Goal: Information Seeking & Learning: Learn about a topic

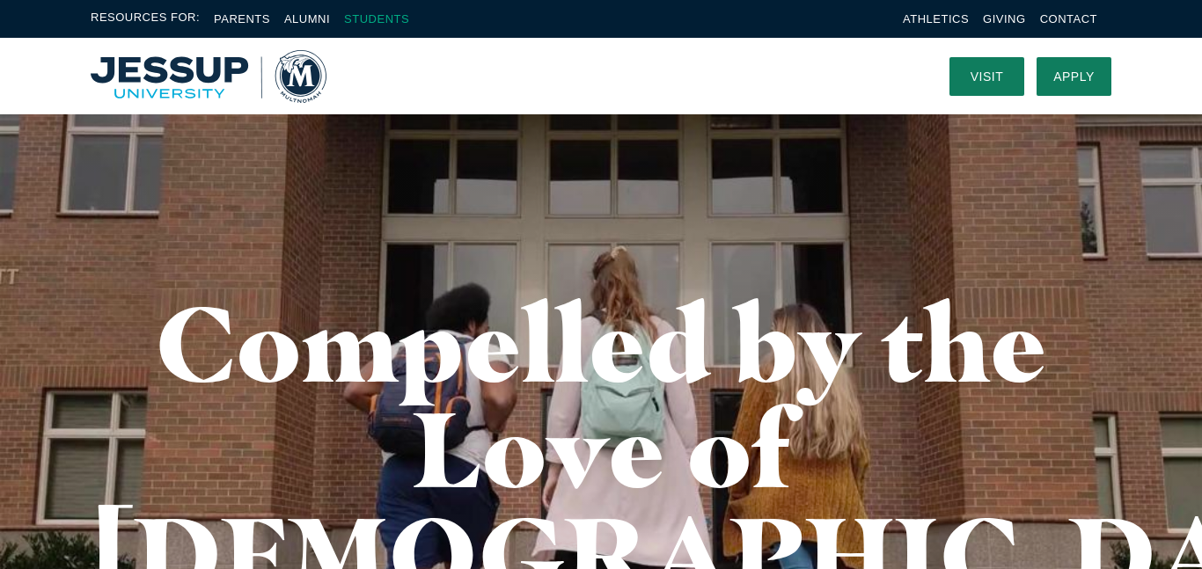
click at [360, 19] on link "Students" at bounding box center [376, 18] width 65 height 13
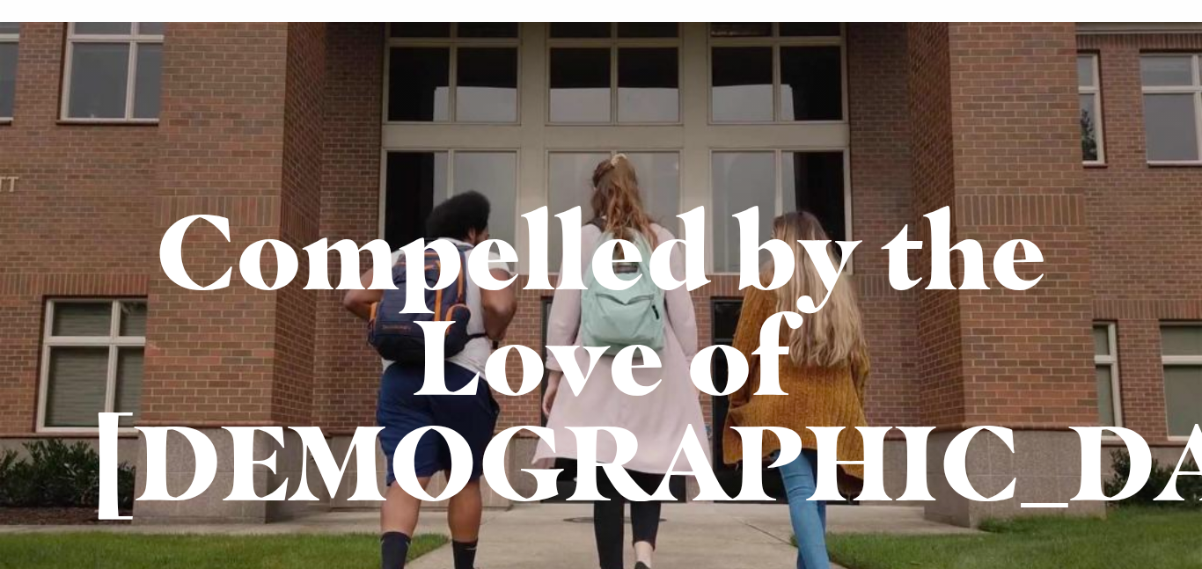
scroll to position [93, 0]
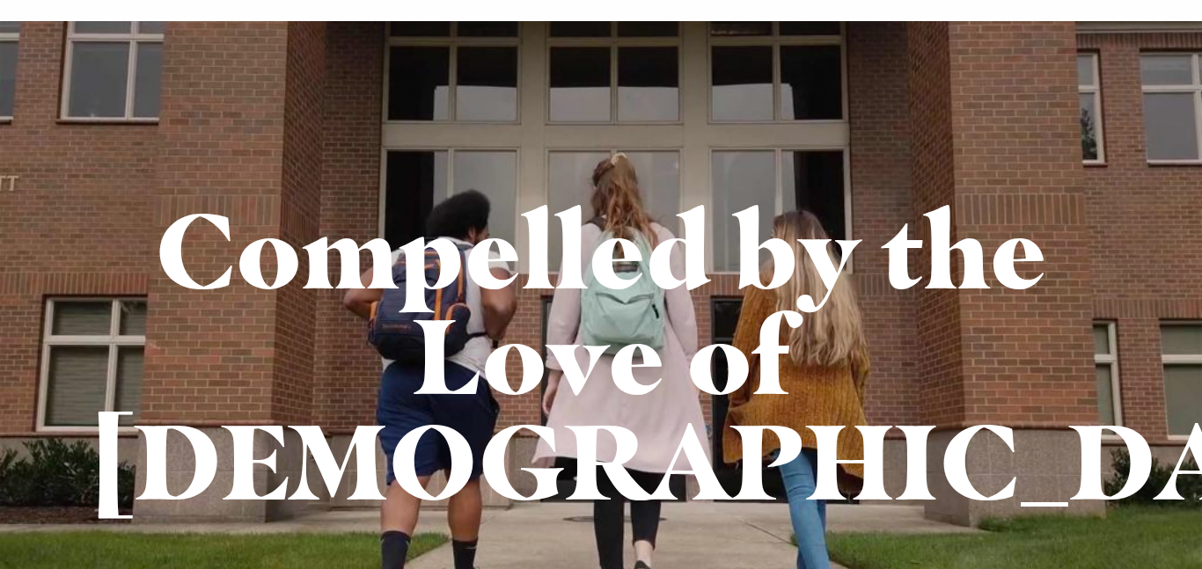
click at [753, 489] on div "Compelled by the Love of Christ" at bounding box center [601, 355] width 1126 height 669
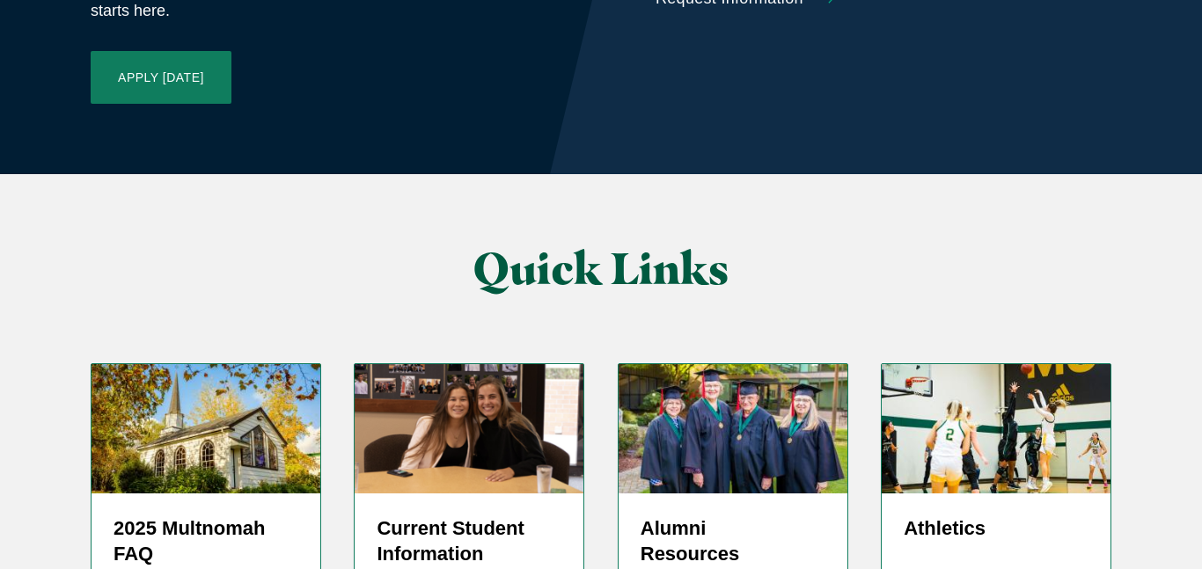
scroll to position [4231, 0]
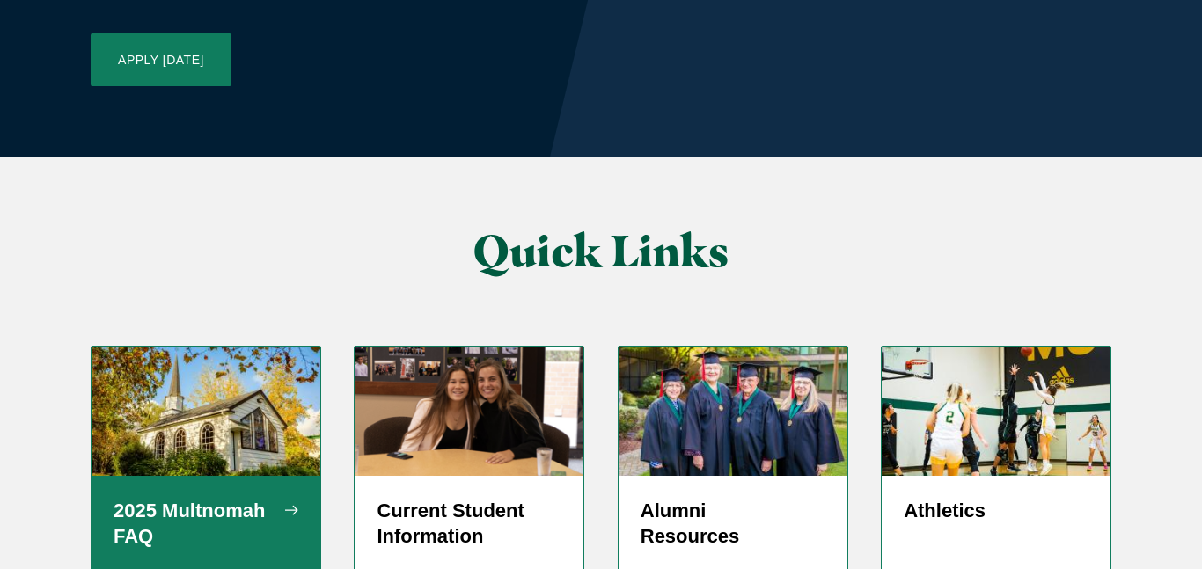
click at [172, 476] on div "2025 Multnomah FAQ" at bounding box center [206, 524] width 229 height 97
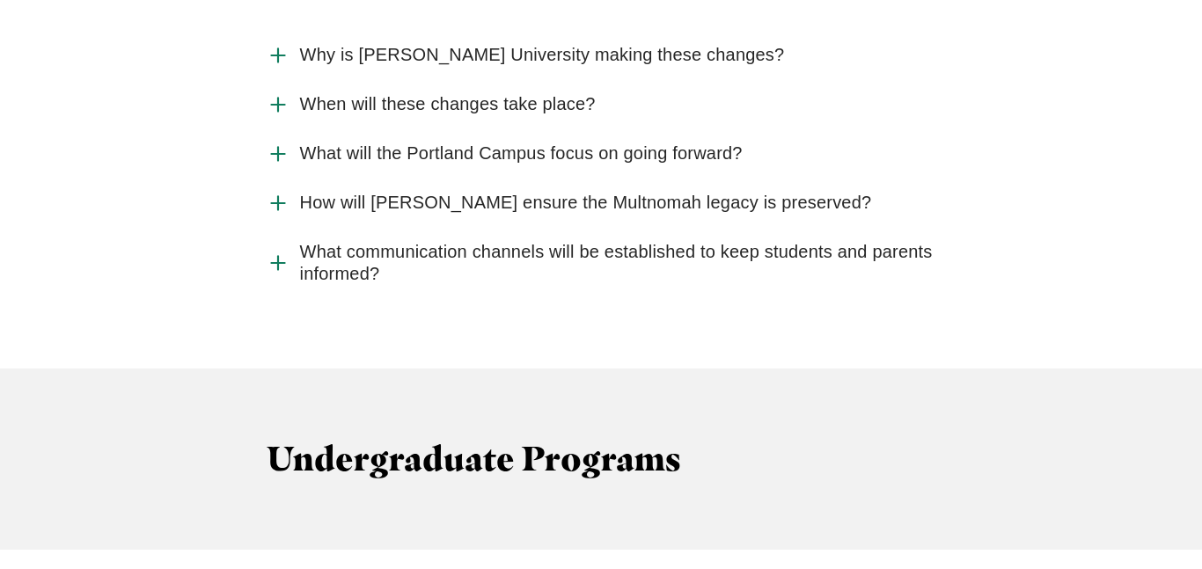
scroll to position [2061, 0]
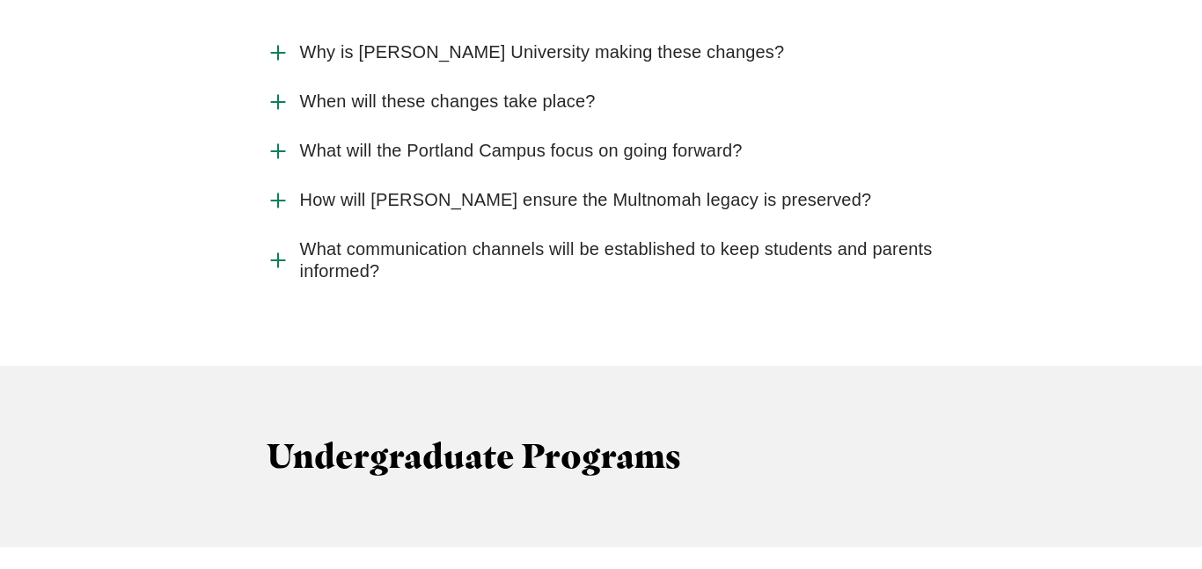
click at [283, 91] on icon "Accordion" at bounding box center [278, 102] width 23 height 23
click at [0, 0] on input "When will these changes take place?" at bounding box center [0, 0] width 0 height 0
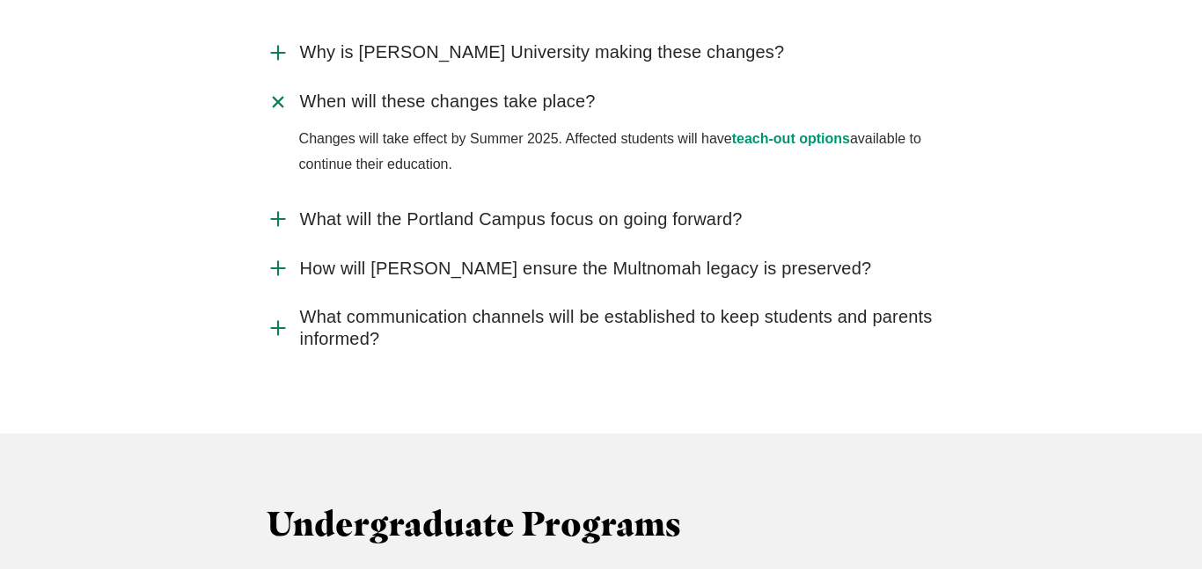
click at [283, 92] on use "Accordion" at bounding box center [277, 101] width 18 height 18
click at [0, 0] on input "When will these changes take place?" at bounding box center [0, 0] width 0 height 0
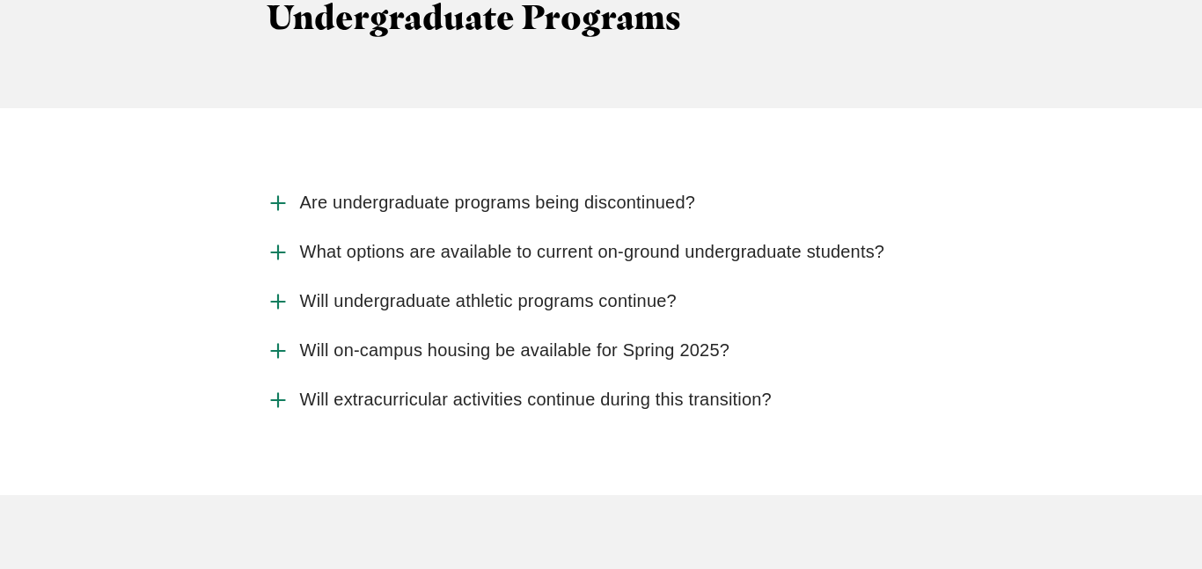
scroll to position [2502, 0]
click at [283, 190] on icon "Accordion" at bounding box center [278, 201] width 23 height 23
click at [0, 0] on input "Are undergraduate programs being discontinued?" at bounding box center [0, 0] width 0 height 0
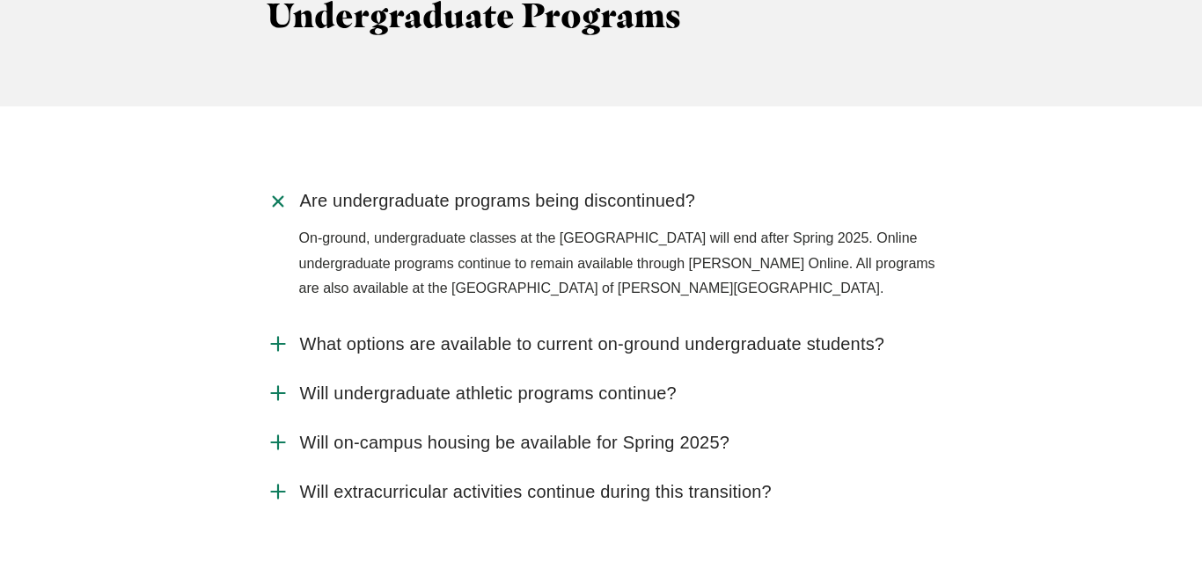
click at [283, 185] on icon "Accordion" at bounding box center [277, 201] width 33 height 33
click at [0, 0] on input "Are undergraduate programs being discontinued?" at bounding box center [0, 0] width 0 height 0
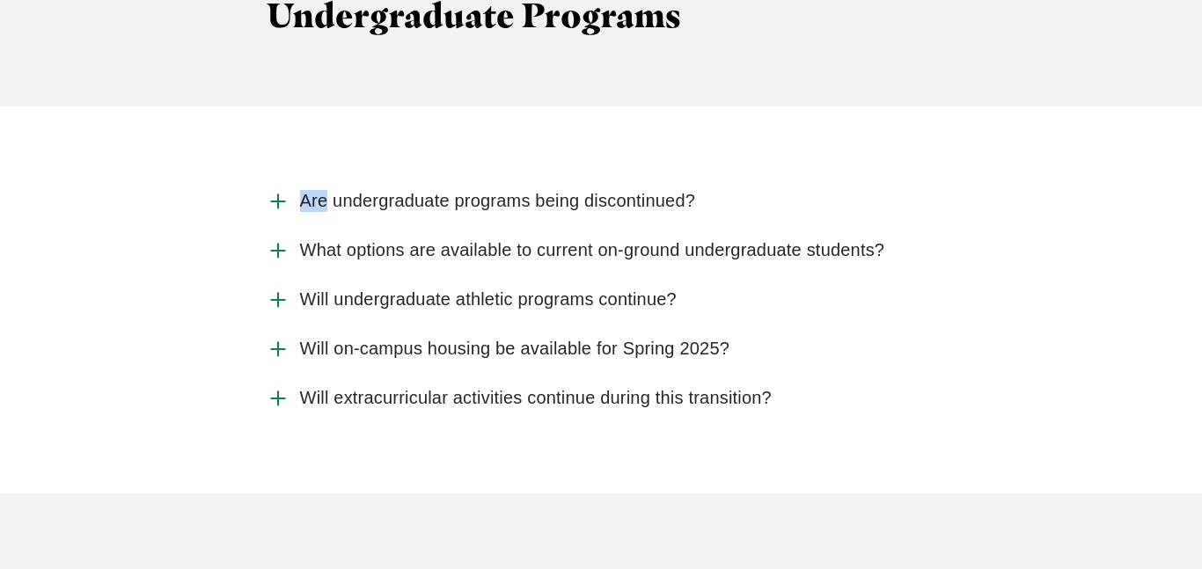
click at [283, 190] on icon "Accordion" at bounding box center [278, 201] width 23 height 23
click at [0, 0] on input "Are undergraduate programs being discontinued?" at bounding box center [0, 0] width 0 height 0
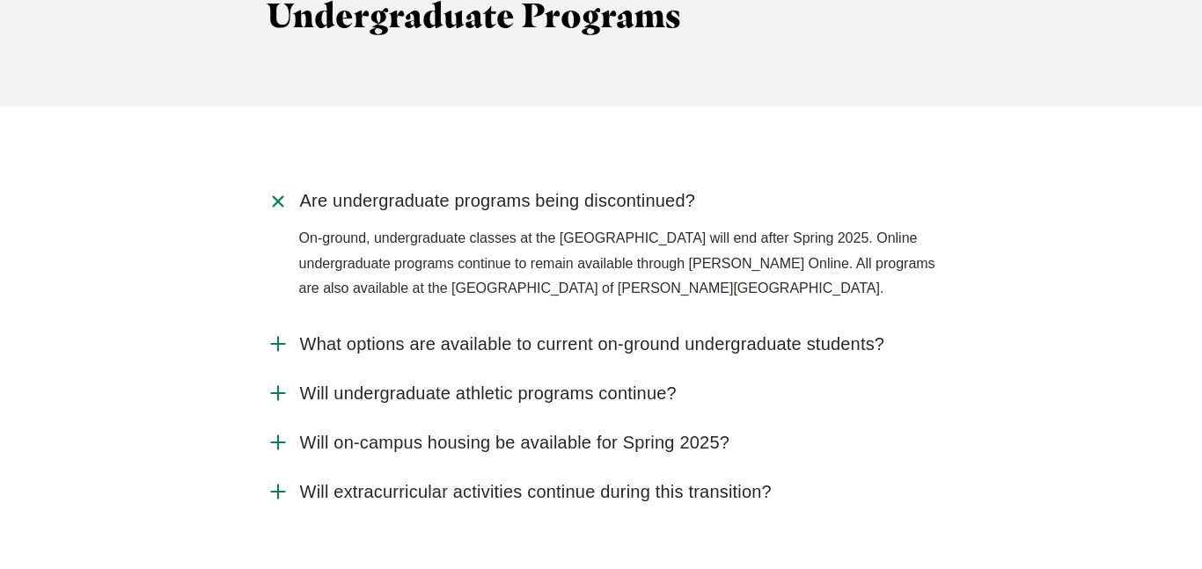
click at [283, 185] on icon "Accordion" at bounding box center [277, 201] width 33 height 33
click at [0, 0] on input "Are undergraduate programs being discontinued?" at bounding box center [0, 0] width 0 height 0
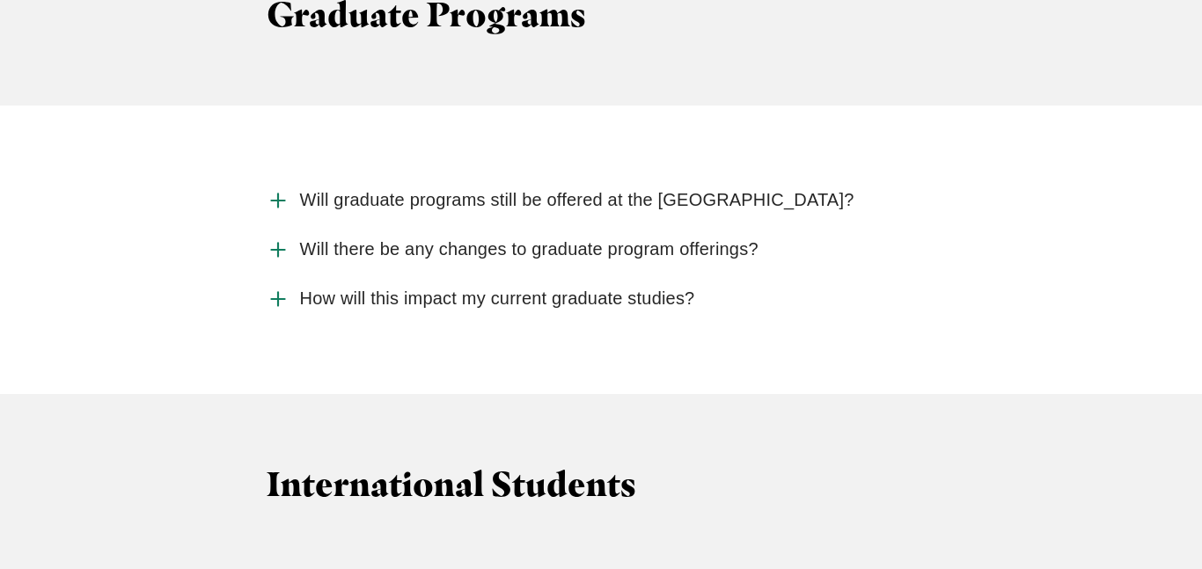
scroll to position [3085, 0]
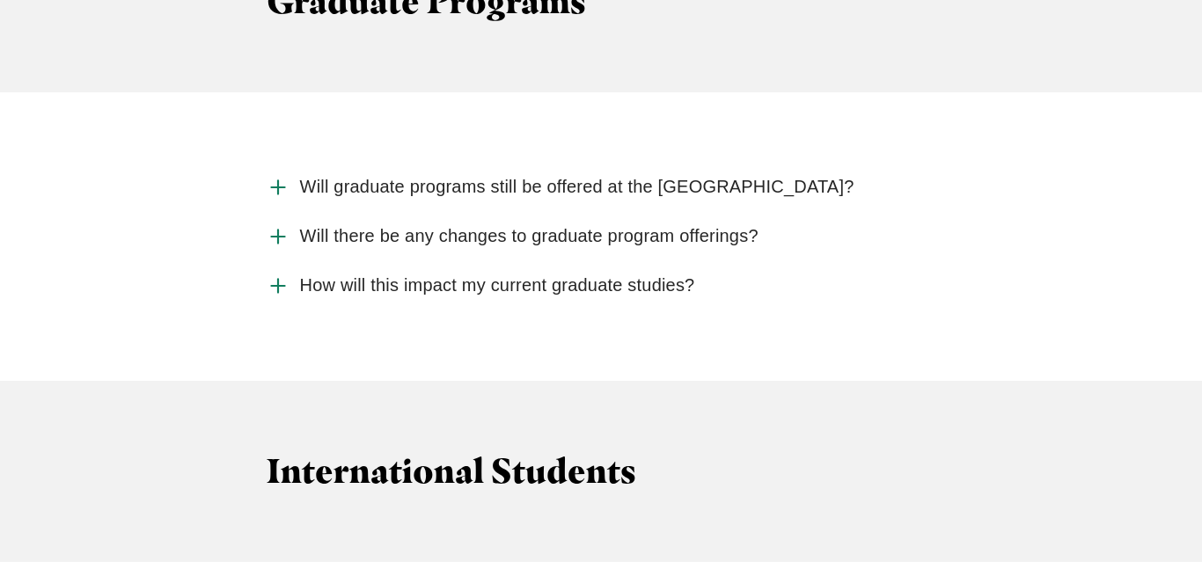
click at [307, 163] on label "Will graduate programs still be offered at the Portland Campus?" at bounding box center [602, 187] width 670 height 49
click at [0, 0] on input "Will graduate programs still be offered at the Portland Campus?" at bounding box center [0, 0] width 0 height 0
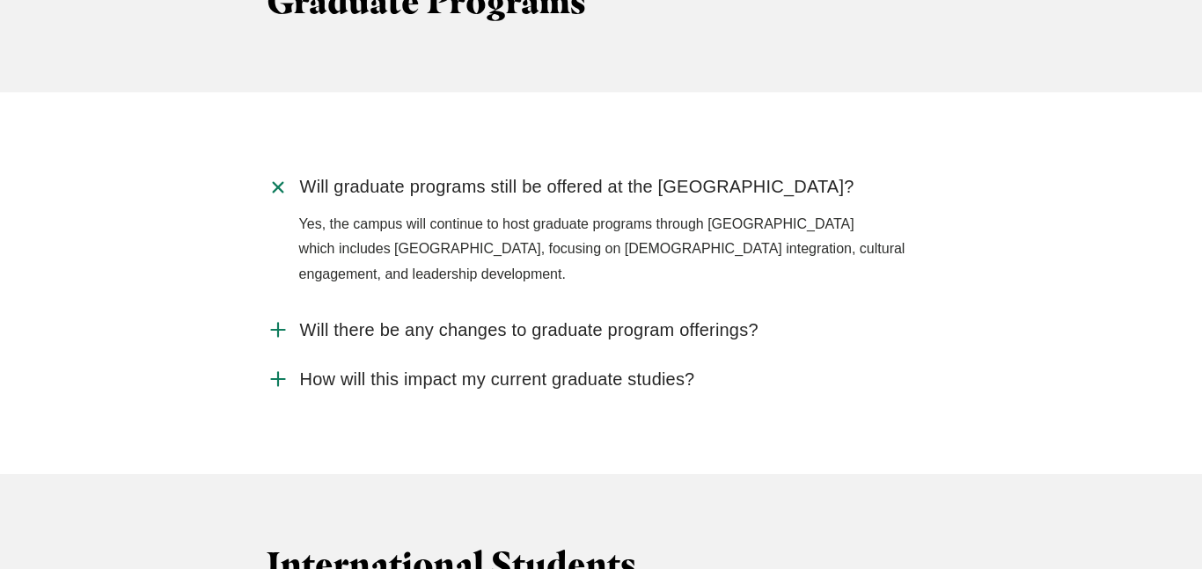
click at [292, 171] on icon "Accordion" at bounding box center [277, 187] width 33 height 33
click at [0, 0] on input "Will graduate programs still be offered at the Portland Campus?" at bounding box center [0, 0] width 0 height 0
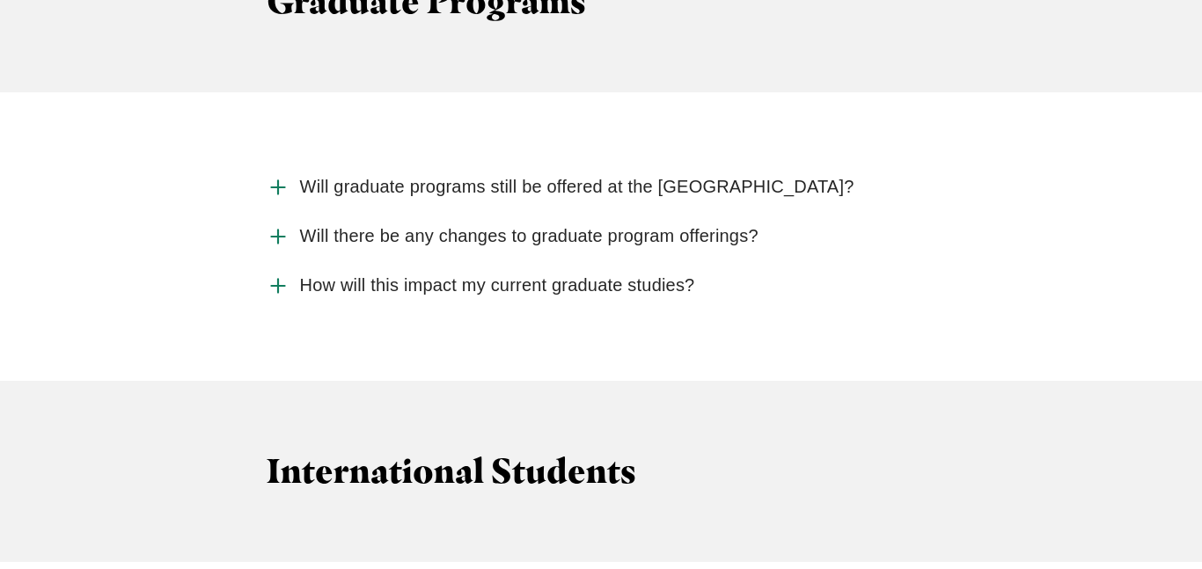
click at [290, 212] on label "Will there be any changes to graduate program offerings?" at bounding box center [602, 236] width 670 height 49
click at [0, 0] on input "Will there be any changes to graduate program offerings?" at bounding box center [0, 0] width 0 height 0
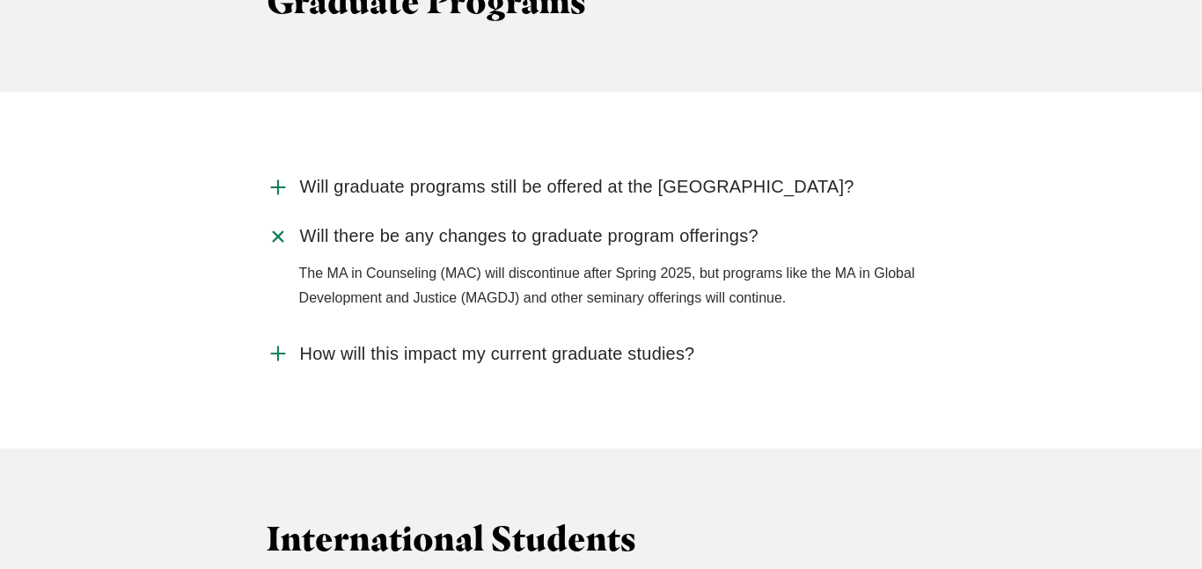
click at [290, 212] on label "Will there be any changes to graduate program offerings?" at bounding box center [602, 236] width 670 height 49
click at [0, 0] on input "Will there be any changes to graduate program offerings?" at bounding box center [0, 0] width 0 height 0
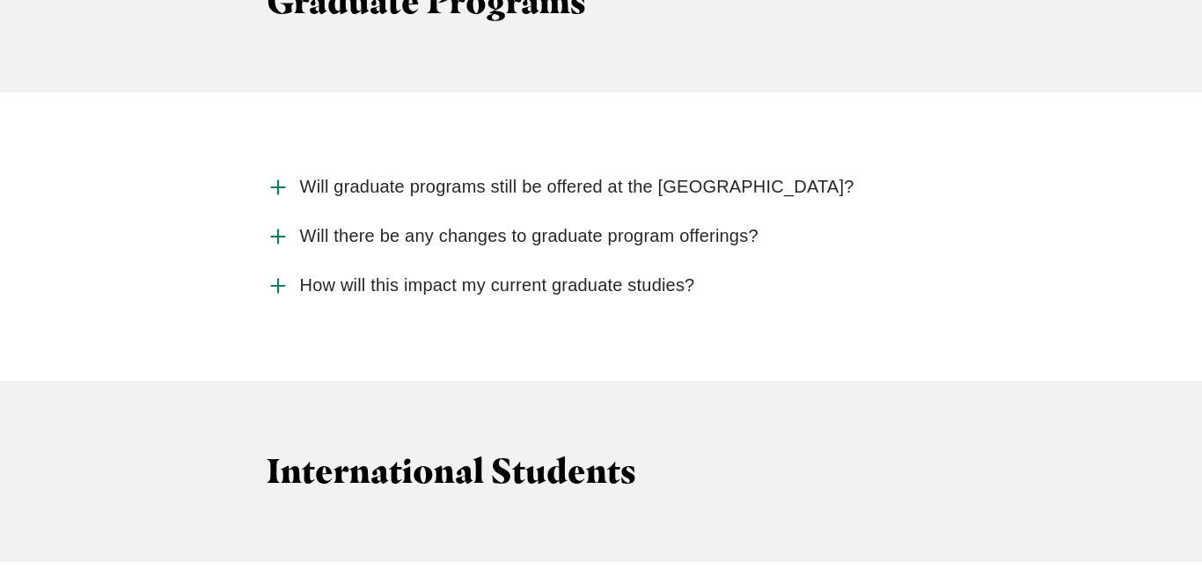
click at [283, 275] on icon "Accordion" at bounding box center [278, 286] width 23 height 23
click at [0, 0] on input "How will this impact my current graduate studies?" at bounding box center [0, 0] width 0 height 0
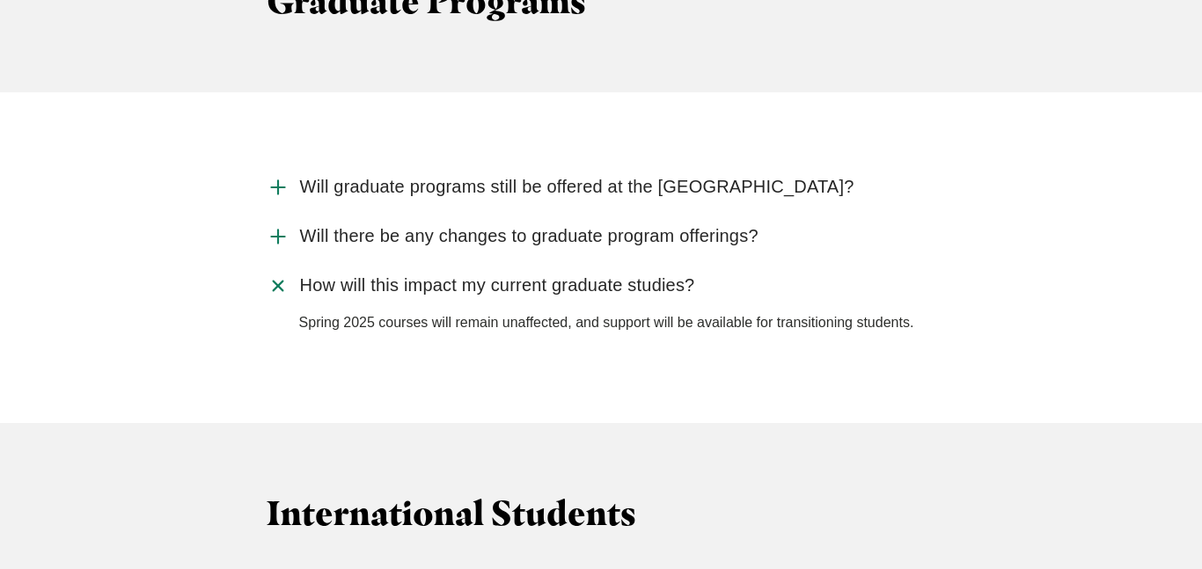
click at [281, 269] on icon "Accordion" at bounding box center [277, 285] width 33 height 33
click at [0, 0] on input "How will this impact my current graduate studies?" at bounding box center [0, 0] width 0 height 0
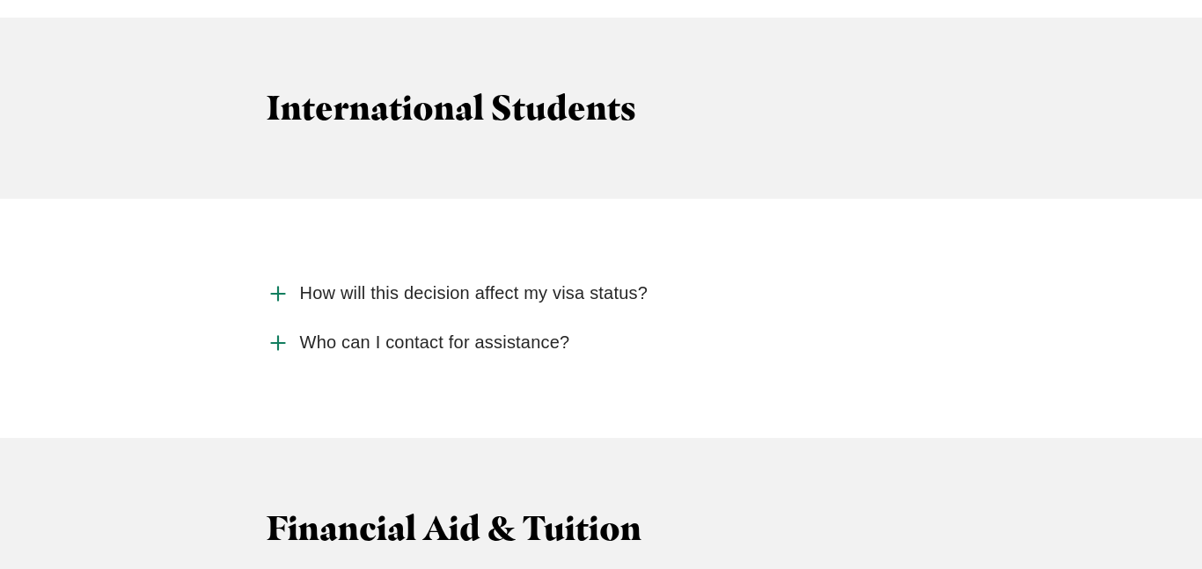
scroll to position [3452, 0]
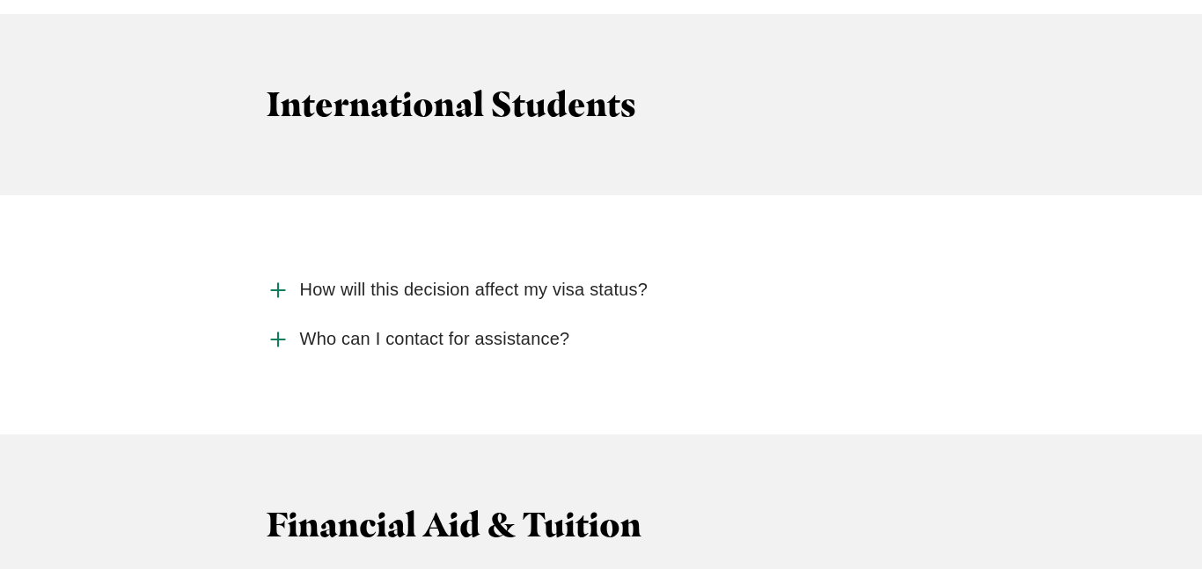
click at [281, 279] on icon "Accordion" at bounding box center [278, 290] width 23 height 23
click at [0, 0] on input "How will this decision affect my visa status?" at bounding box center [0, 0] width 0 height 0
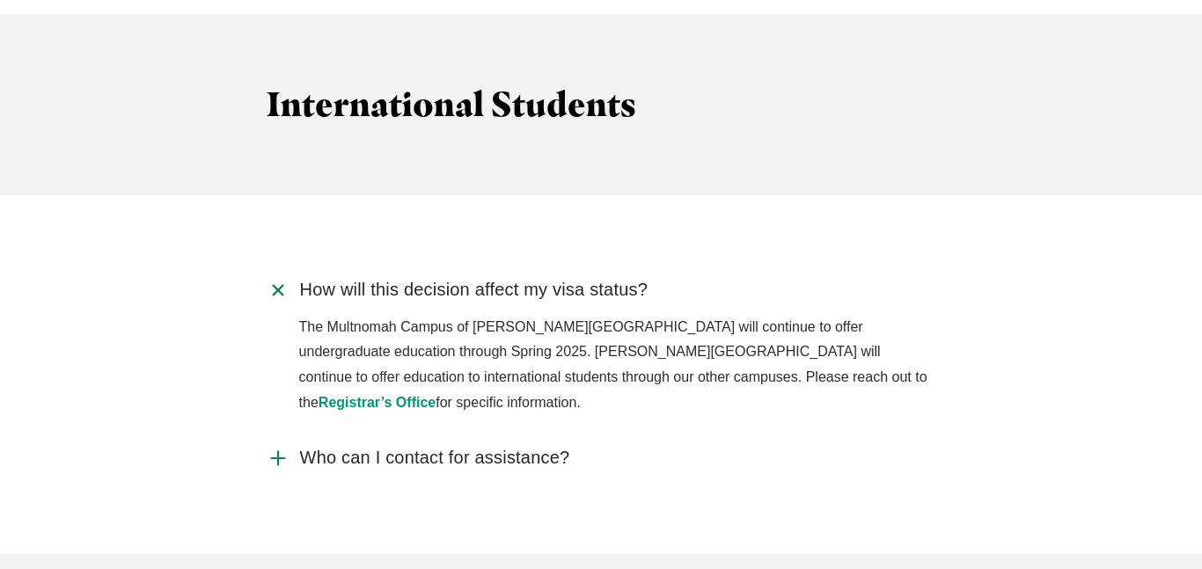
click at [281, 281] on use "Accordion" at bounding box center [277, 290] width 18 height 18
click at [0, 0] on input "How will this decision affect my visa status?" at bounding box center [0, 0] width 0 height 0
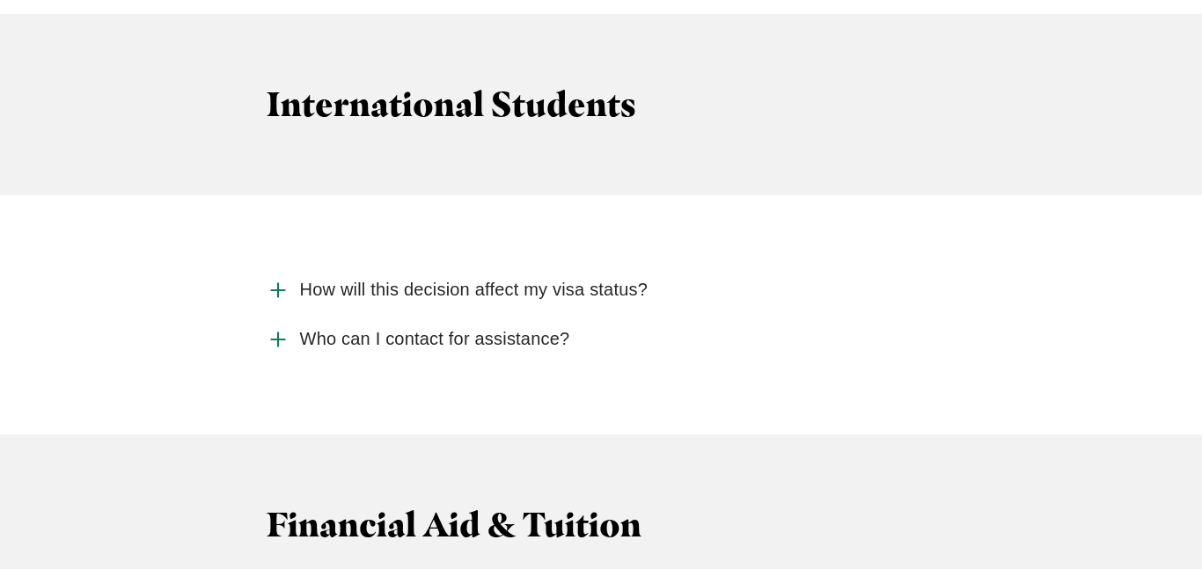
click at [283, 328] on icon "Accordion" at bounding box center [278, 339] width 23 height 23
click at [0, 0] on input "Who can I contact for assistance?" at bounding box center [0, 0] width 0 height 0
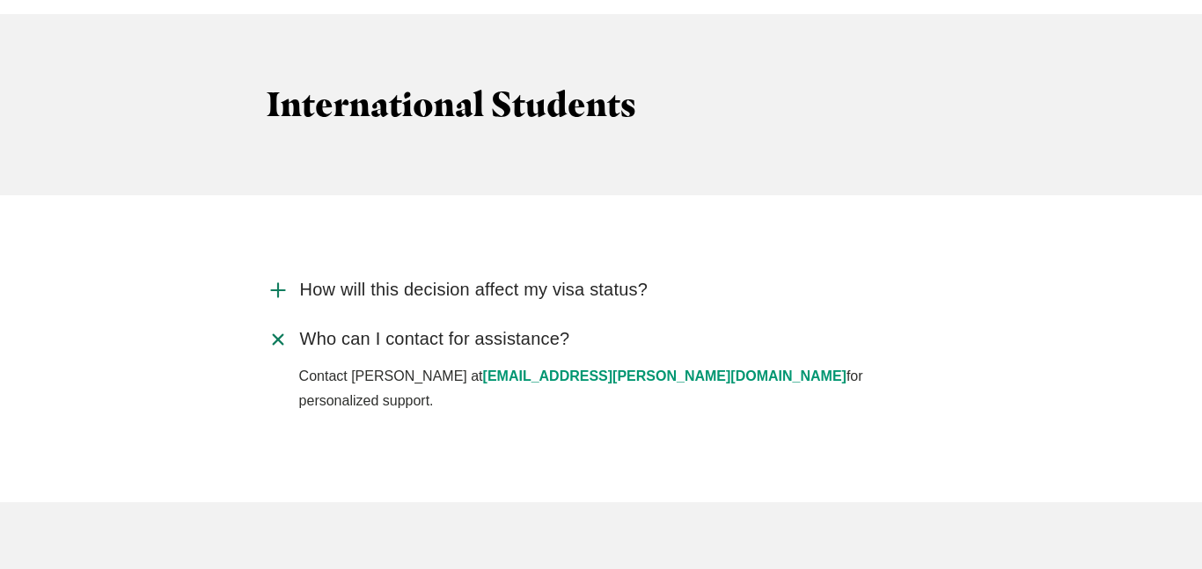
click at [275, 323] on icon "Accordion" at bounding box center [277, 339] width 33 height 33
click at [0, 0] on input "Who can I contact for assistance?" at bounding box center [0, 0] width 0 height 0
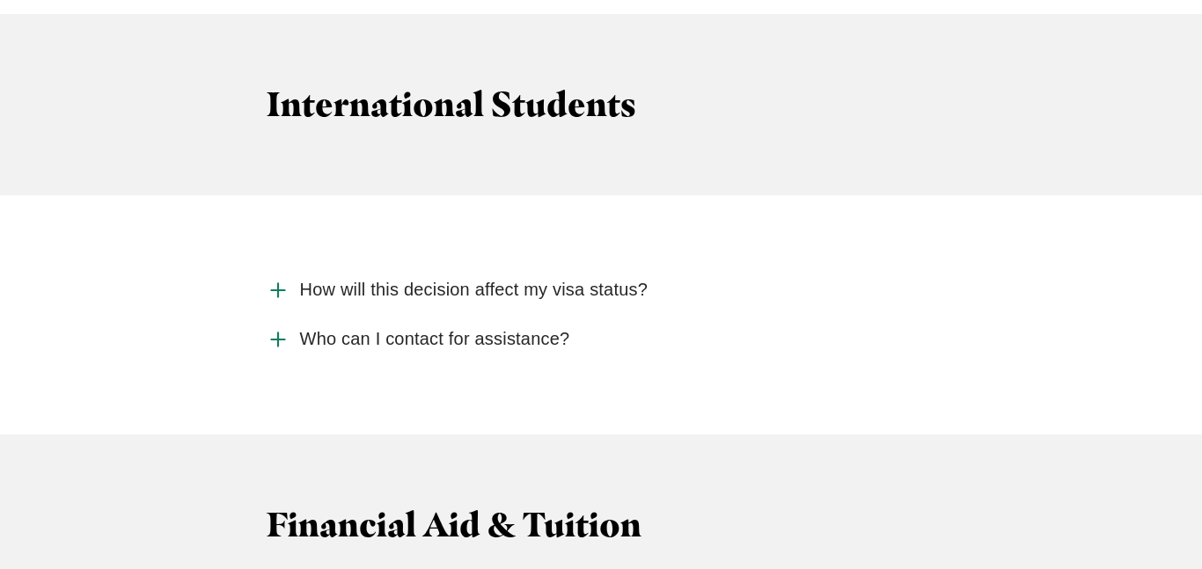
click at [275, 328] on icon "Accordion" at bounding box center [278, 339] width 23 height 23
click at [0, 0] on input "Who can I contact for assistance?" at bounding box center [0, 0] width 0 height 0
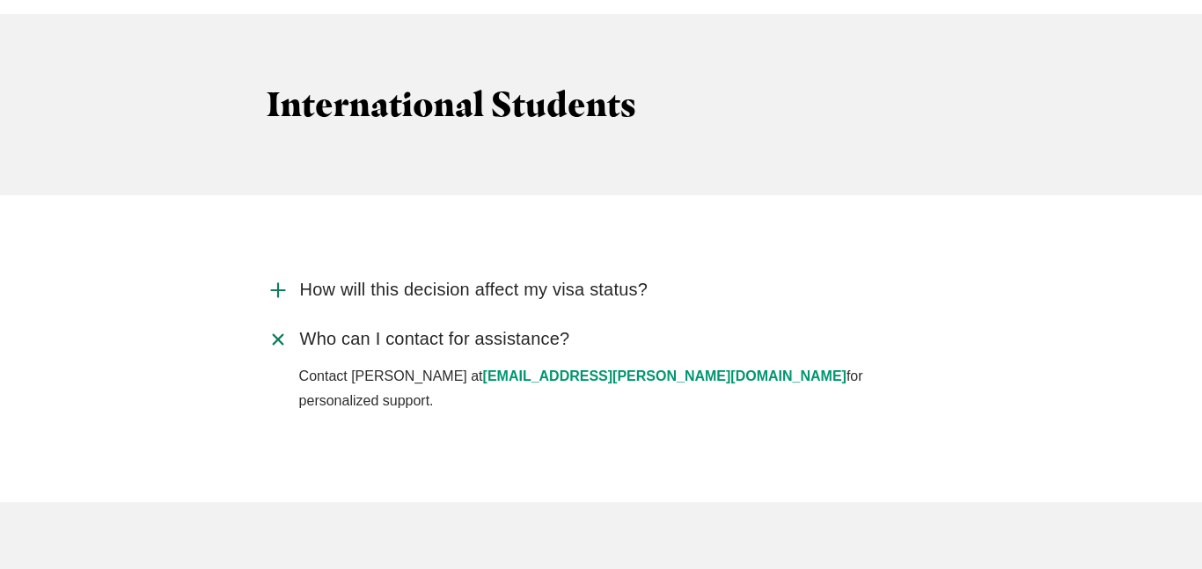
click at [275, 323] on icon "Accordion" at bounding box center [277, 339] width 33 height 33
click at [0, 0] on input "Who can I contact for assistance?" at bounding box center [0, 0] width 0 height 0
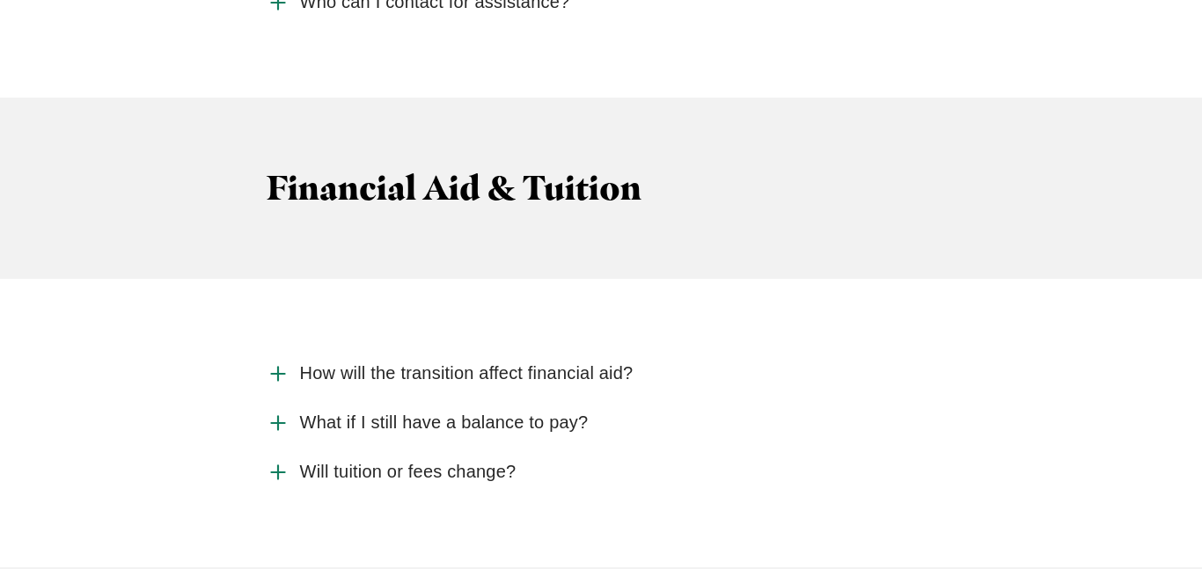
scroll to position [3791, 0]
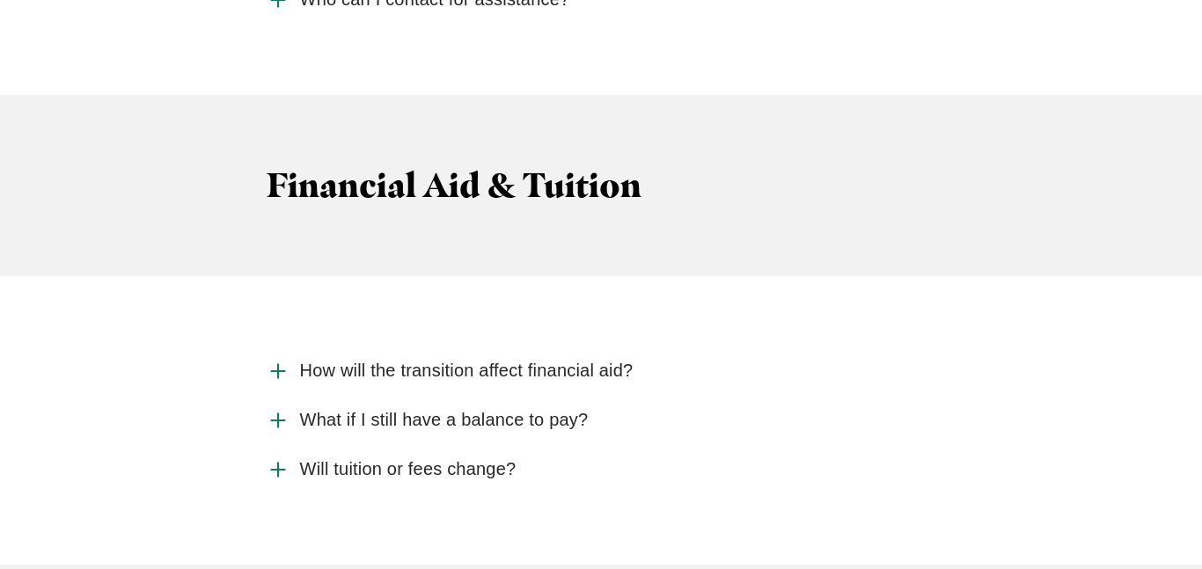
click at [276, 360] on icon "Accordion" at bounding box center [278, 371] width 23 height 23
click at [0, 0] on input "How will the transition affect financial aid?" at bounding box center [0, 0] width 0 height 0
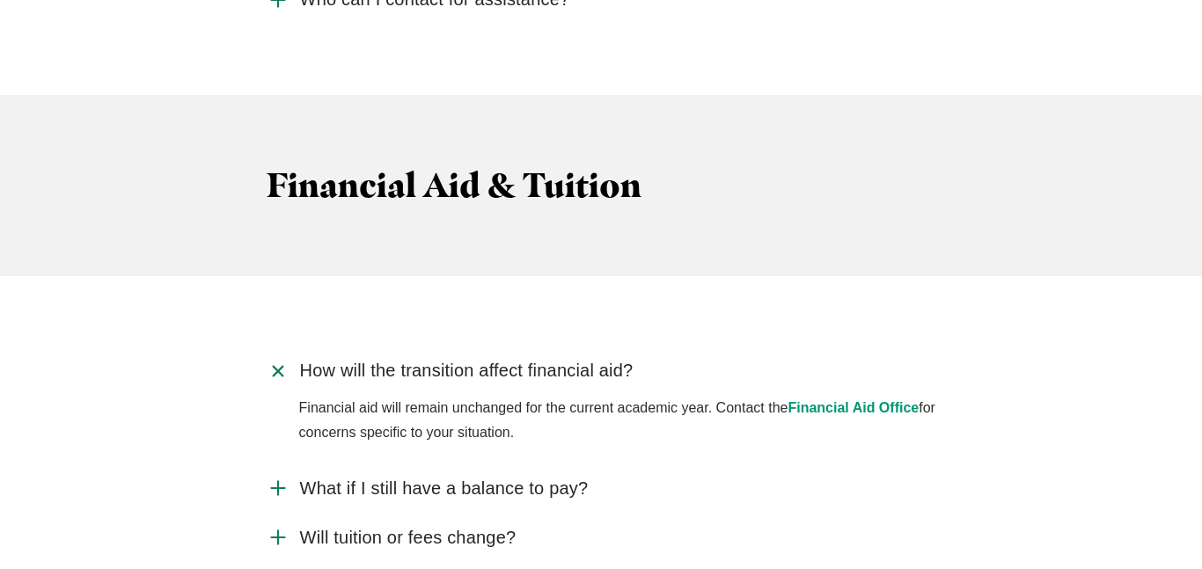
click at [276, 355] on icon "Accordion" at bounding box center [277, 371] width 33 height 33
click at [0, 0] on input "How will the transition affect financial aid?" at bounding box center [0, 0] width 0 height 0
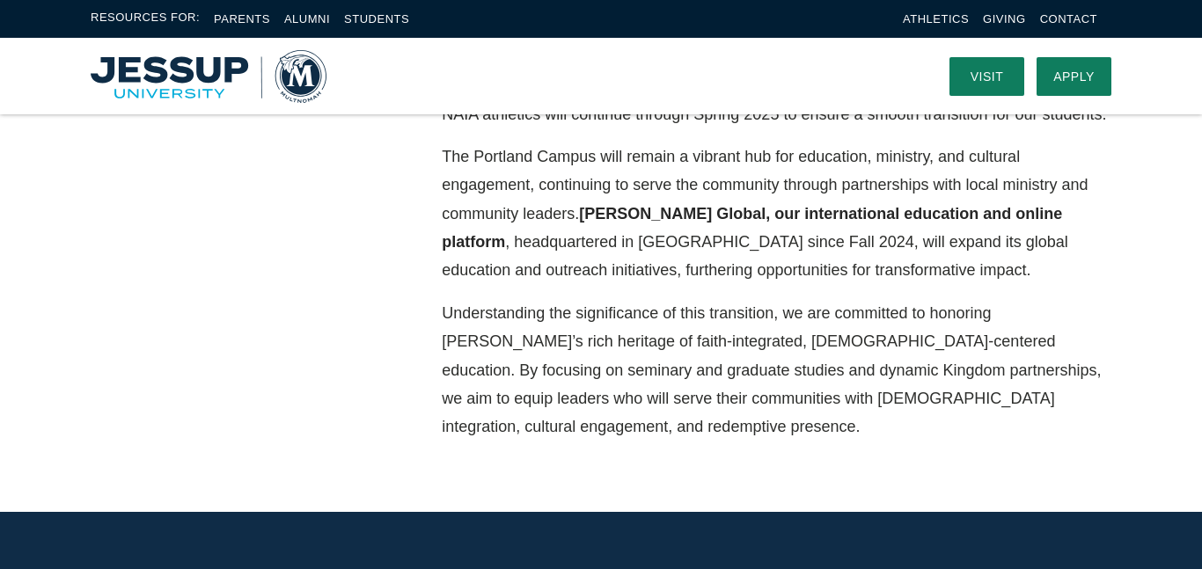
scroll to position [0, 0]
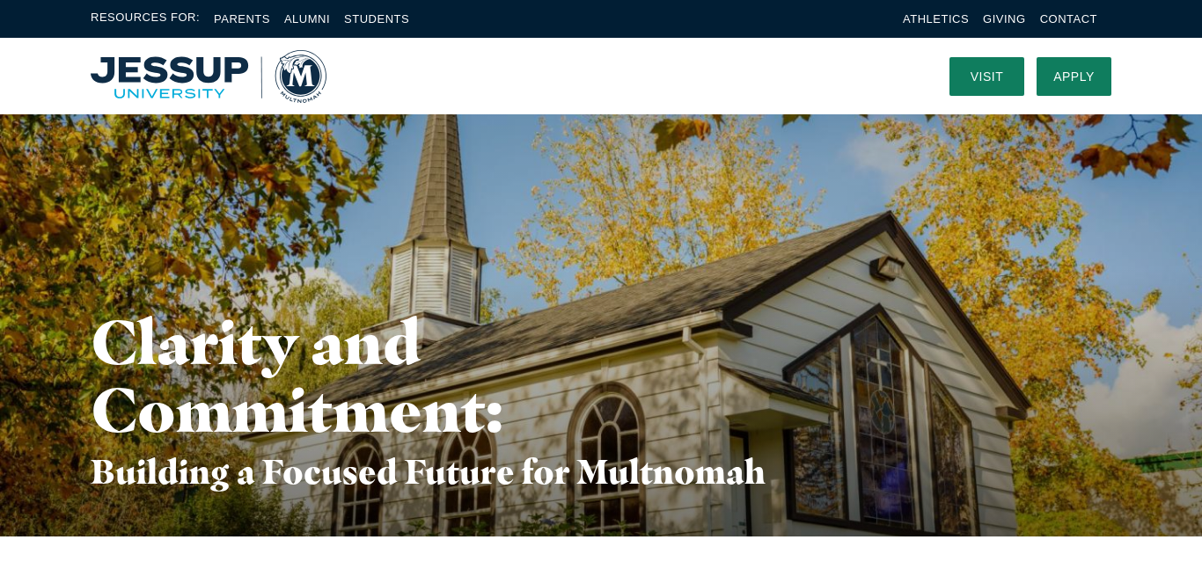
click at [158, 74] on img "Home" at bounding box center [209, 76] width 236 height 53
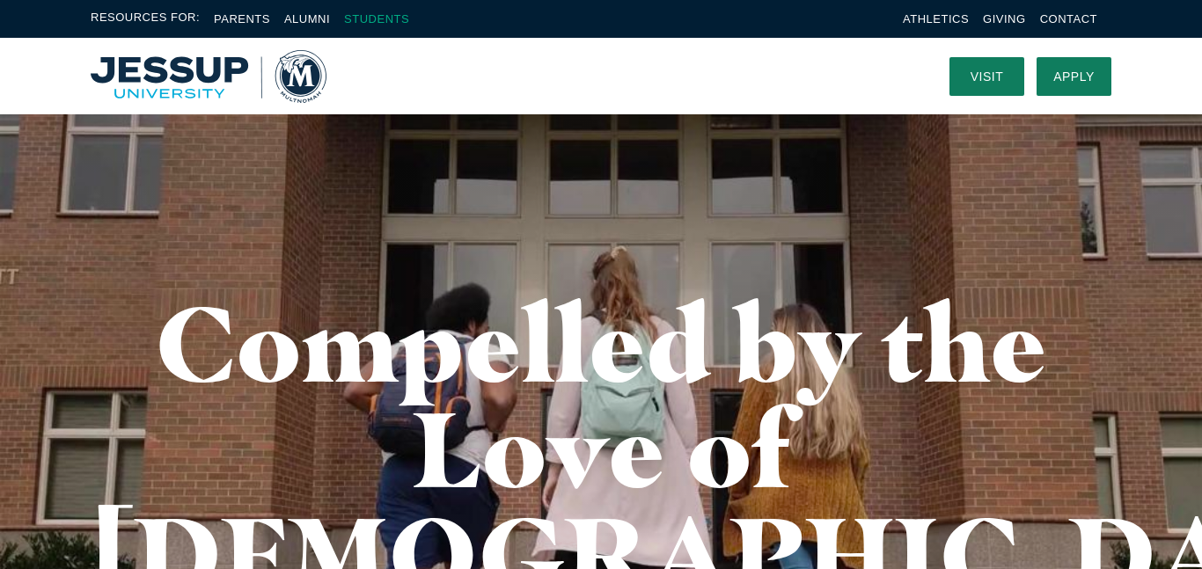
click at [379, 18] on link "Students" at bounding box center [376, 18] width 65 height 13
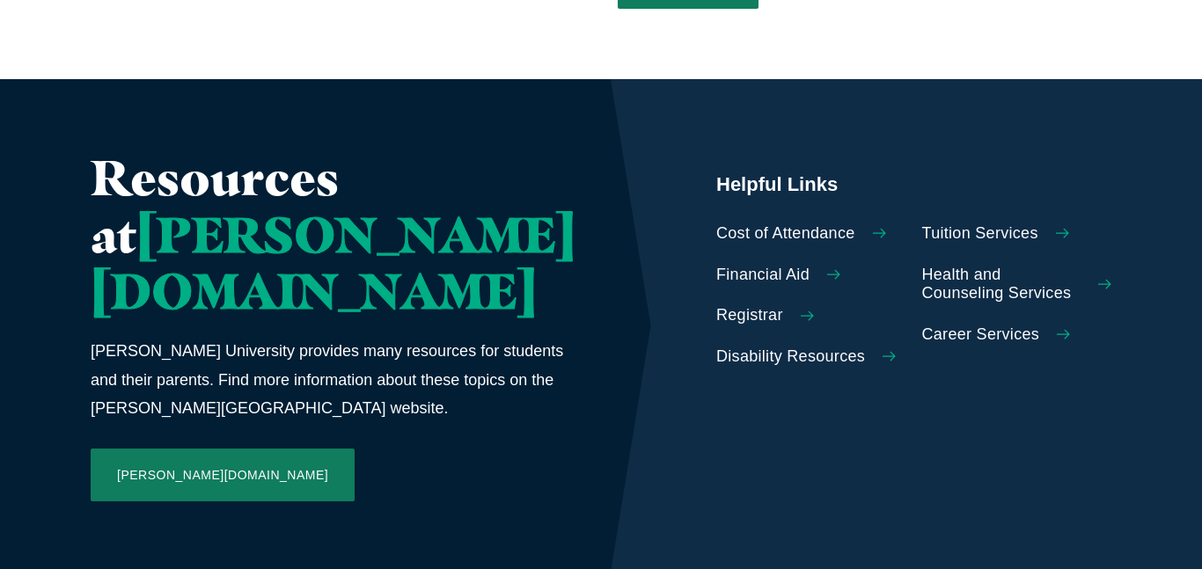
scroll to position [833, 0]
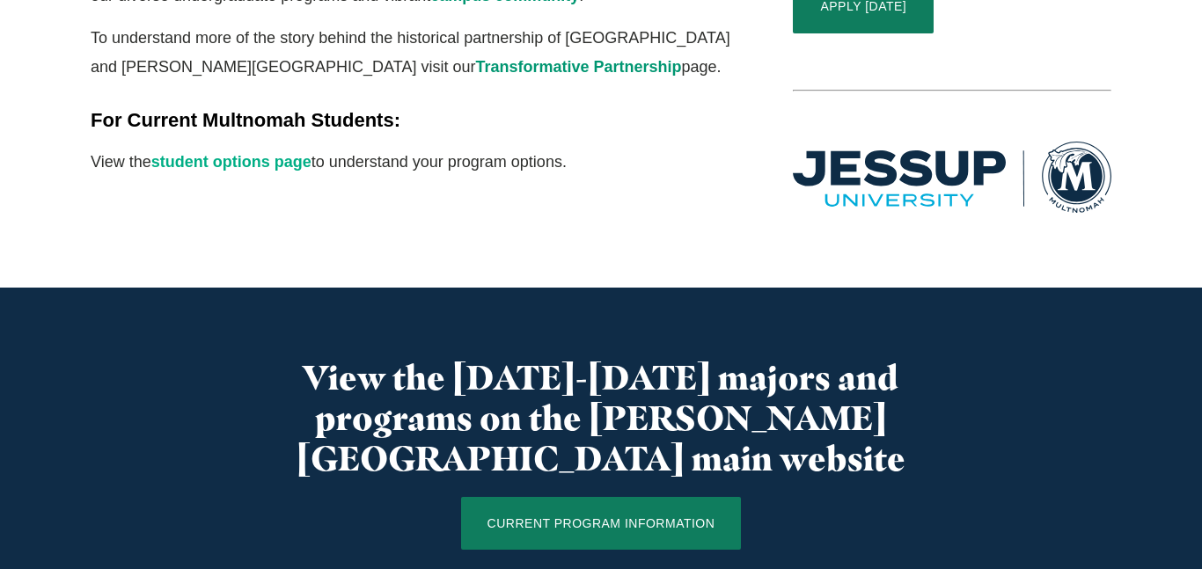
scroll to position [793, 0]
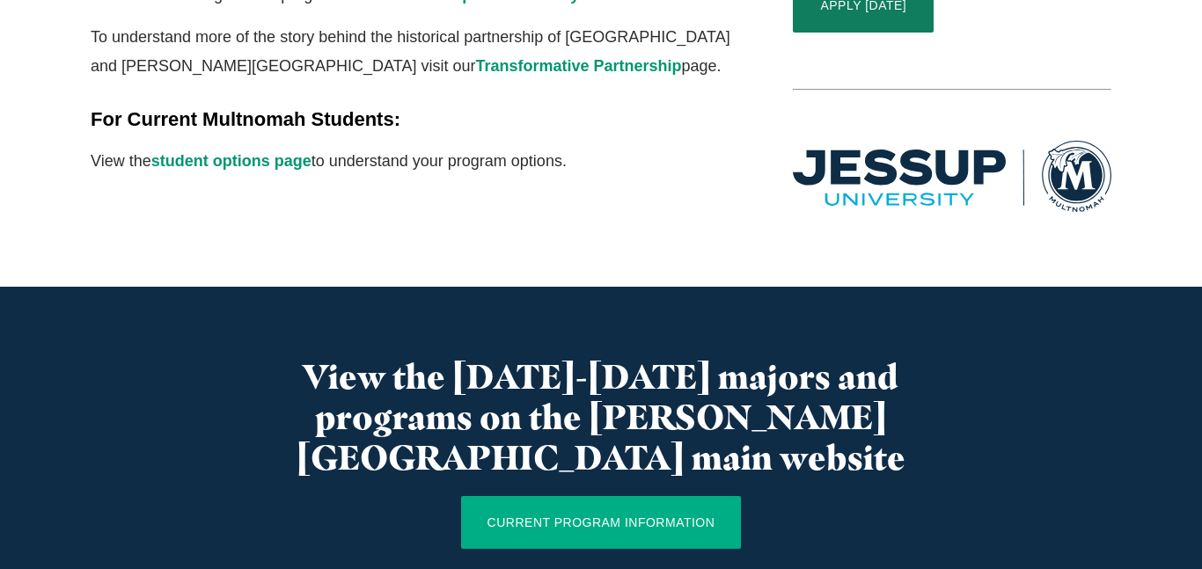
click at [526, 496] on link "CURRENT PROGRAM INFORMATION" at bounding box center [601, 522] width 281 height 53
